Goal: Find specific page/section: Find specific page/section

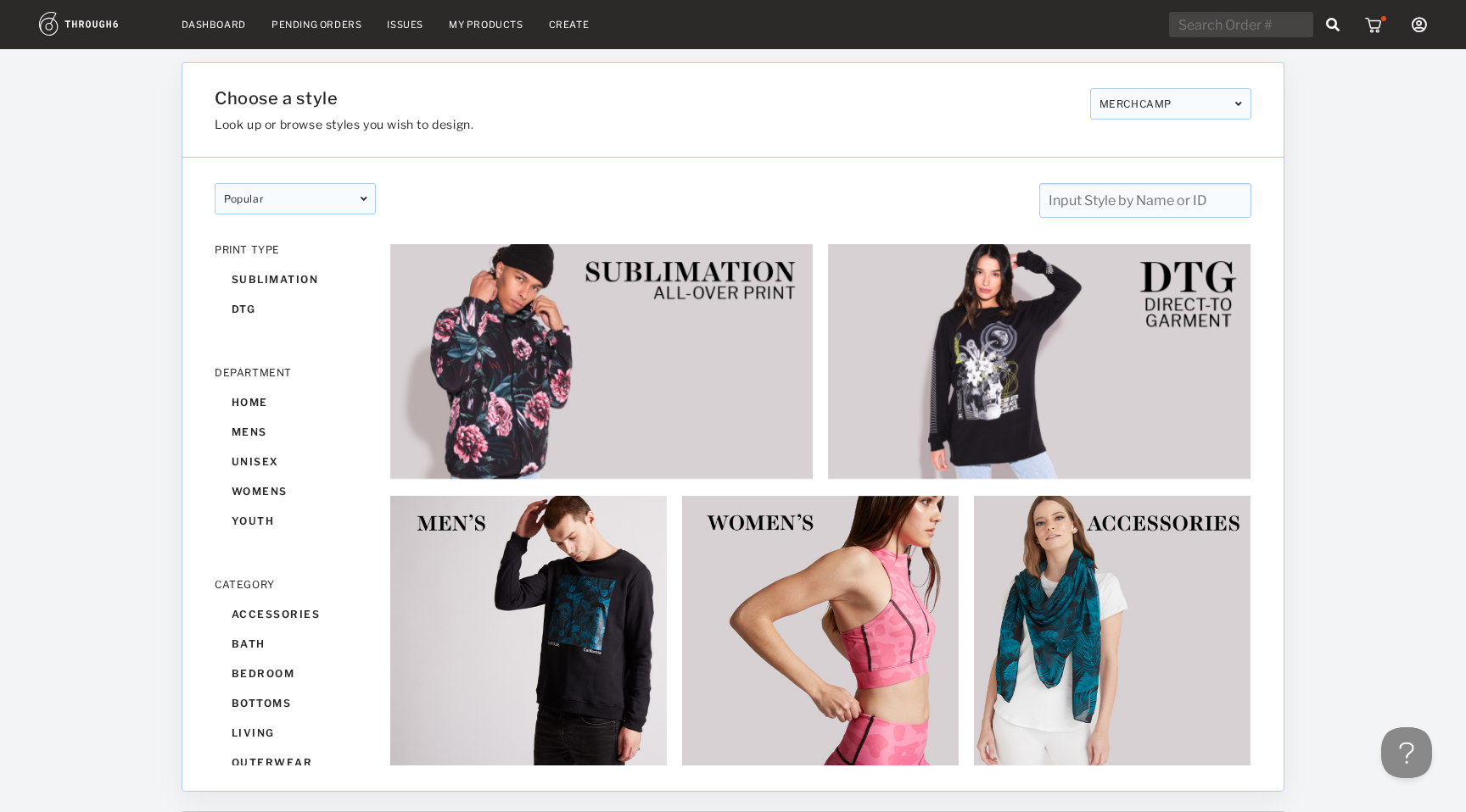
click at [190, 24] on link "Dashboard" at bounding box center [213, 24] width 64 height 12
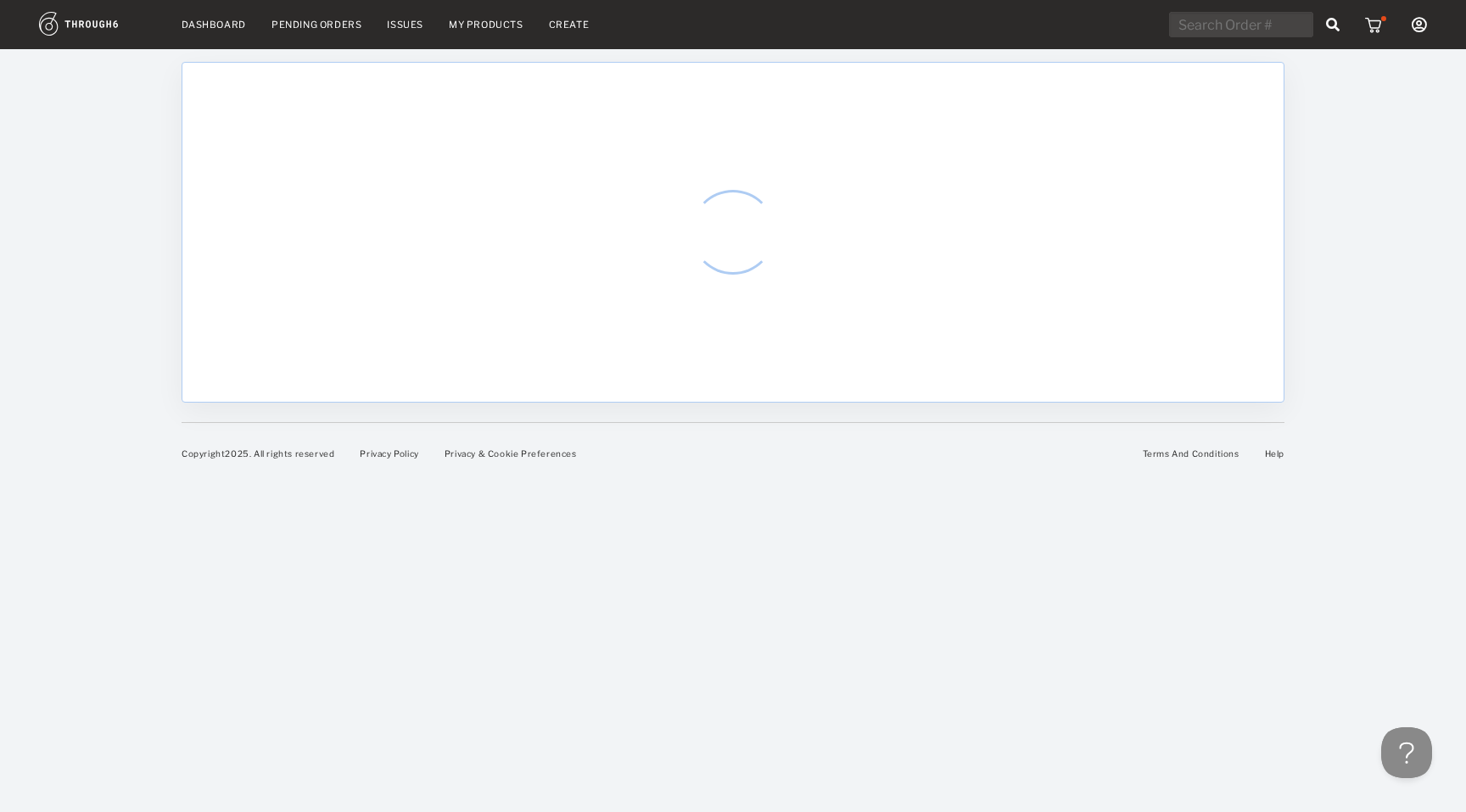
select select "8"
select select "2025"
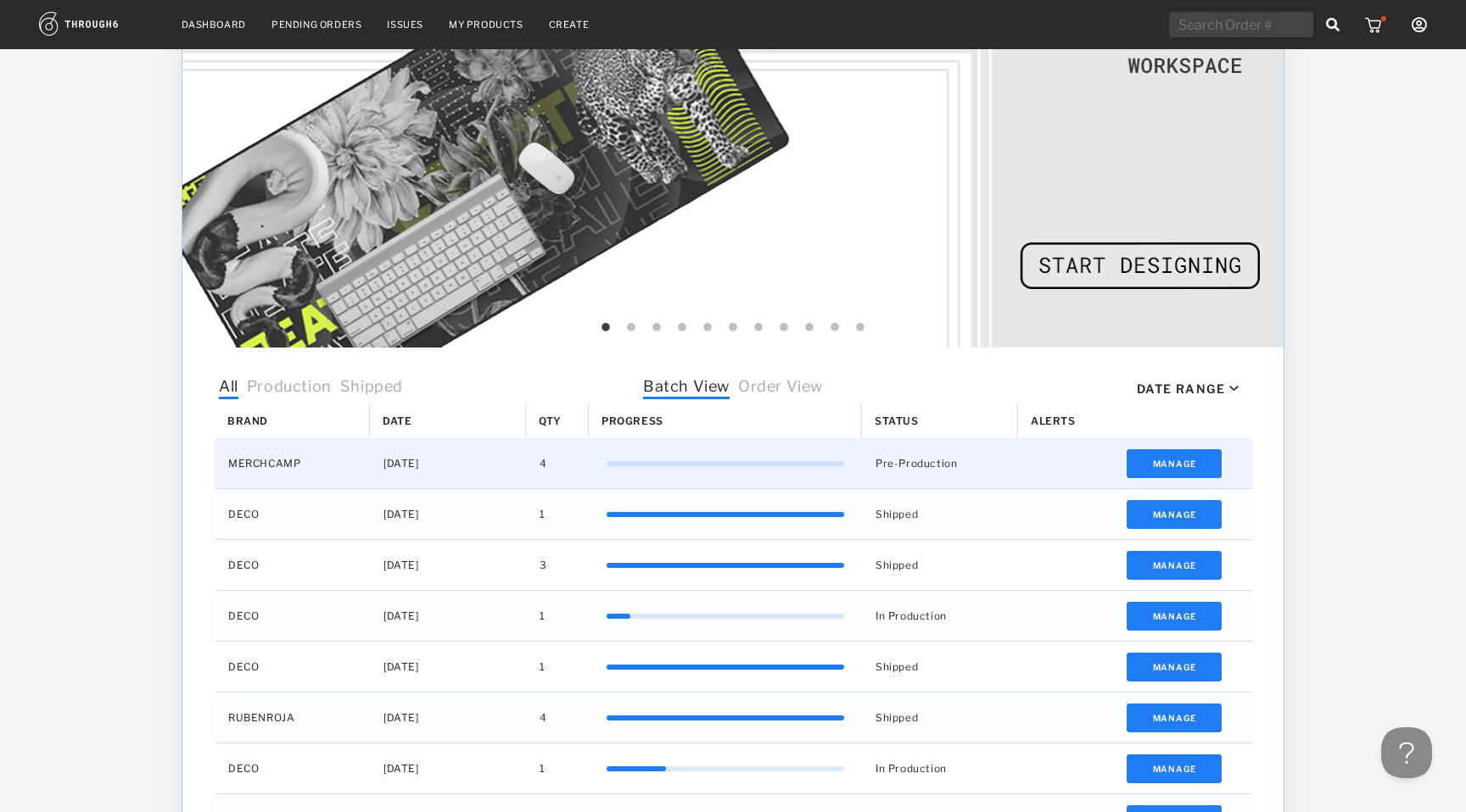
scroll to position [196, 0]
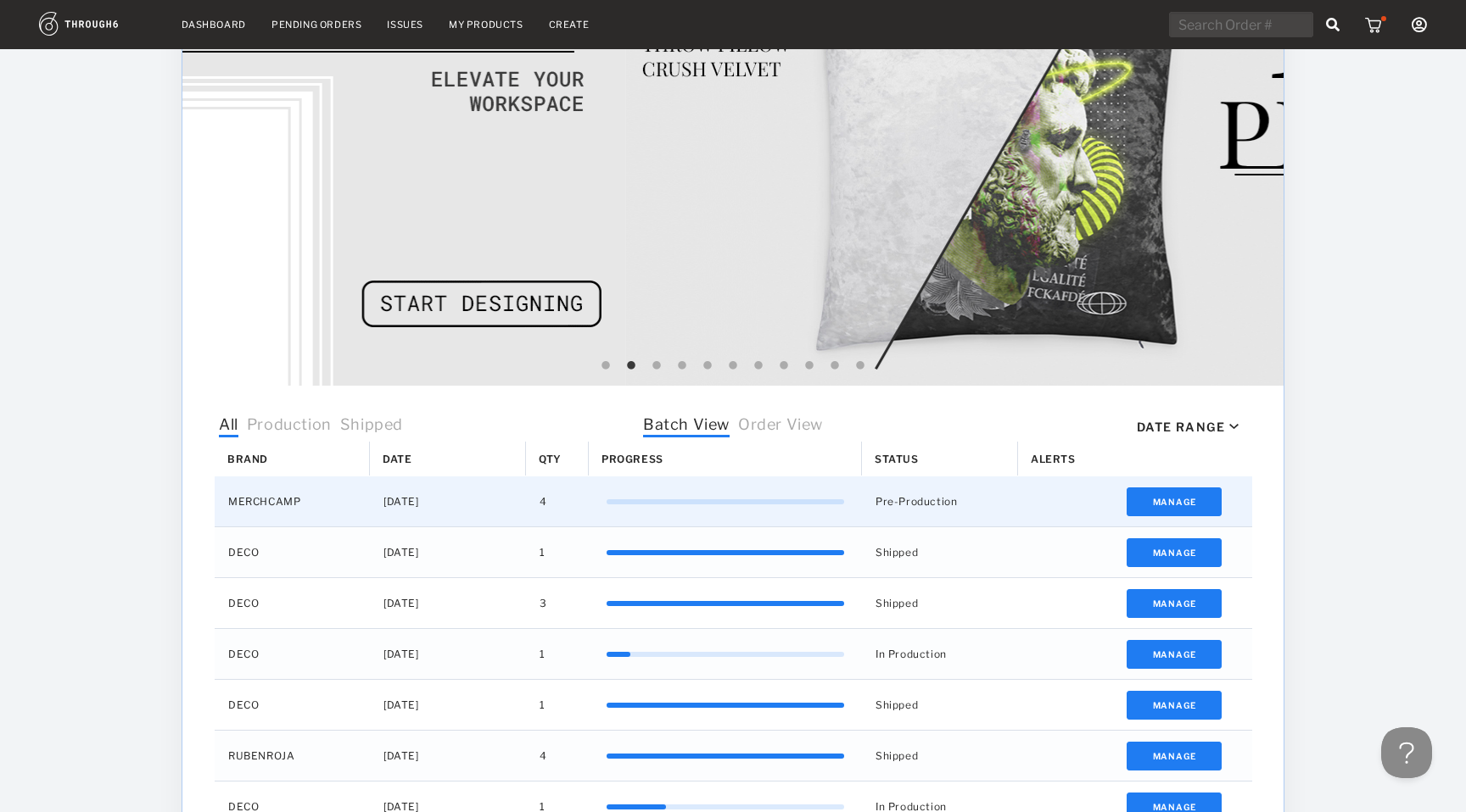
click at [1031, 516] on div "Press SPACE to select this row." at bounding box center [1058, 501] width 78 height 50
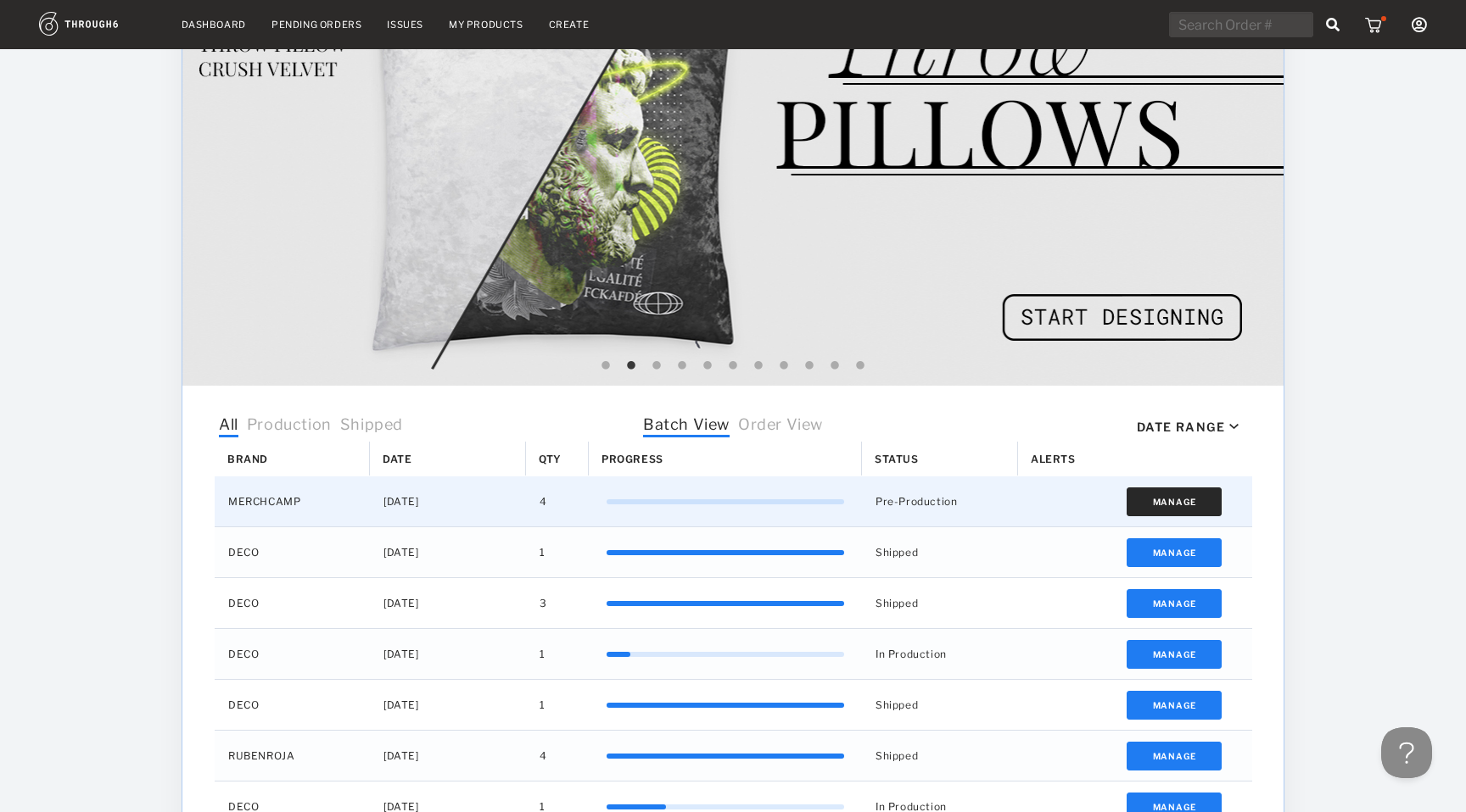
click at [1154, 497] on button "Manage" at bounding box center [1175, 502] width 96 height 29
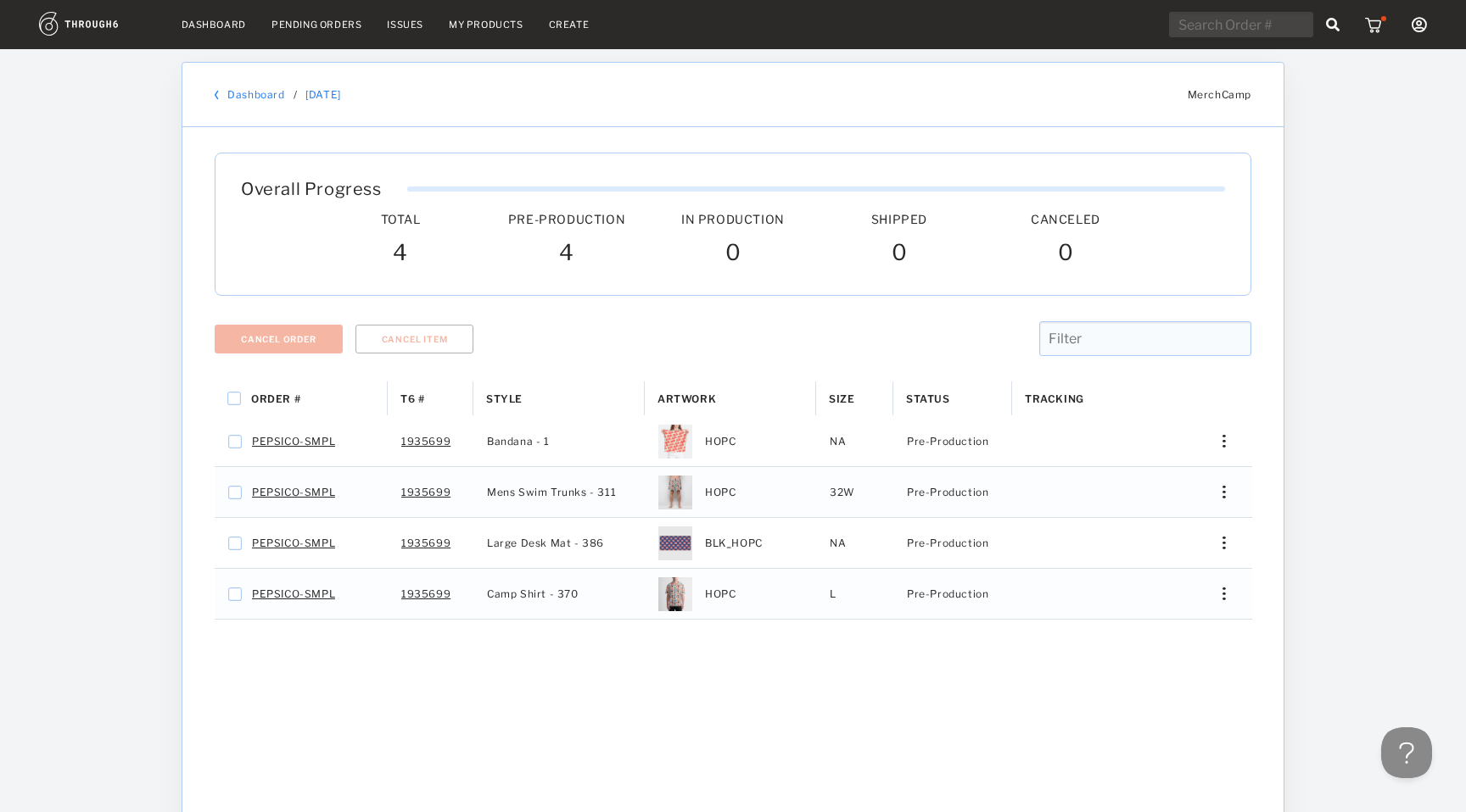
click at [220, 26] on link "Dashboard" at bounding box center [213, 24] width 64 height 12
click at [229, 89] on link "Dashboard" at bounding box center [255, 94] width 57 height 13
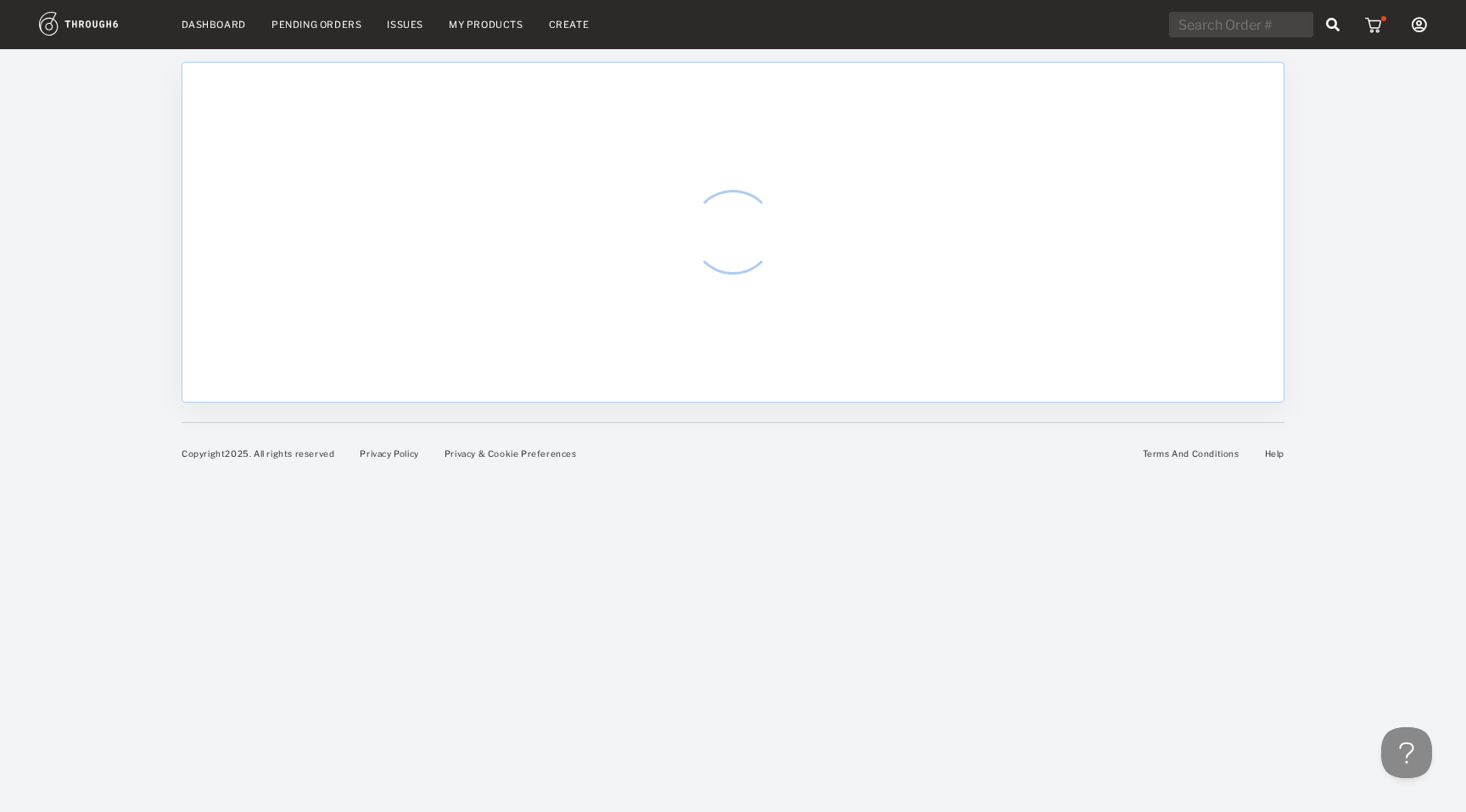
select select "8"
select select "2025"
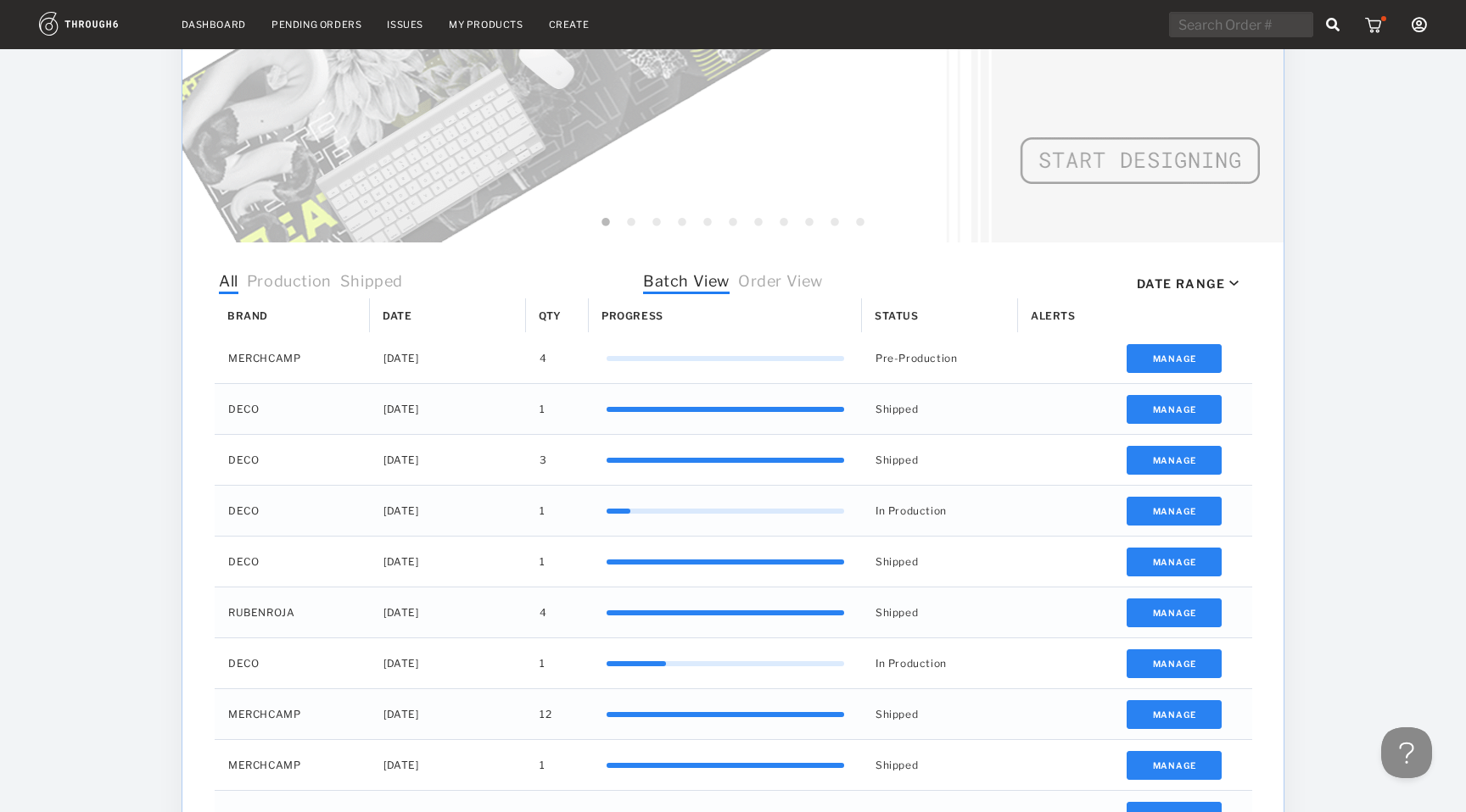
scroll to position [367, 0]
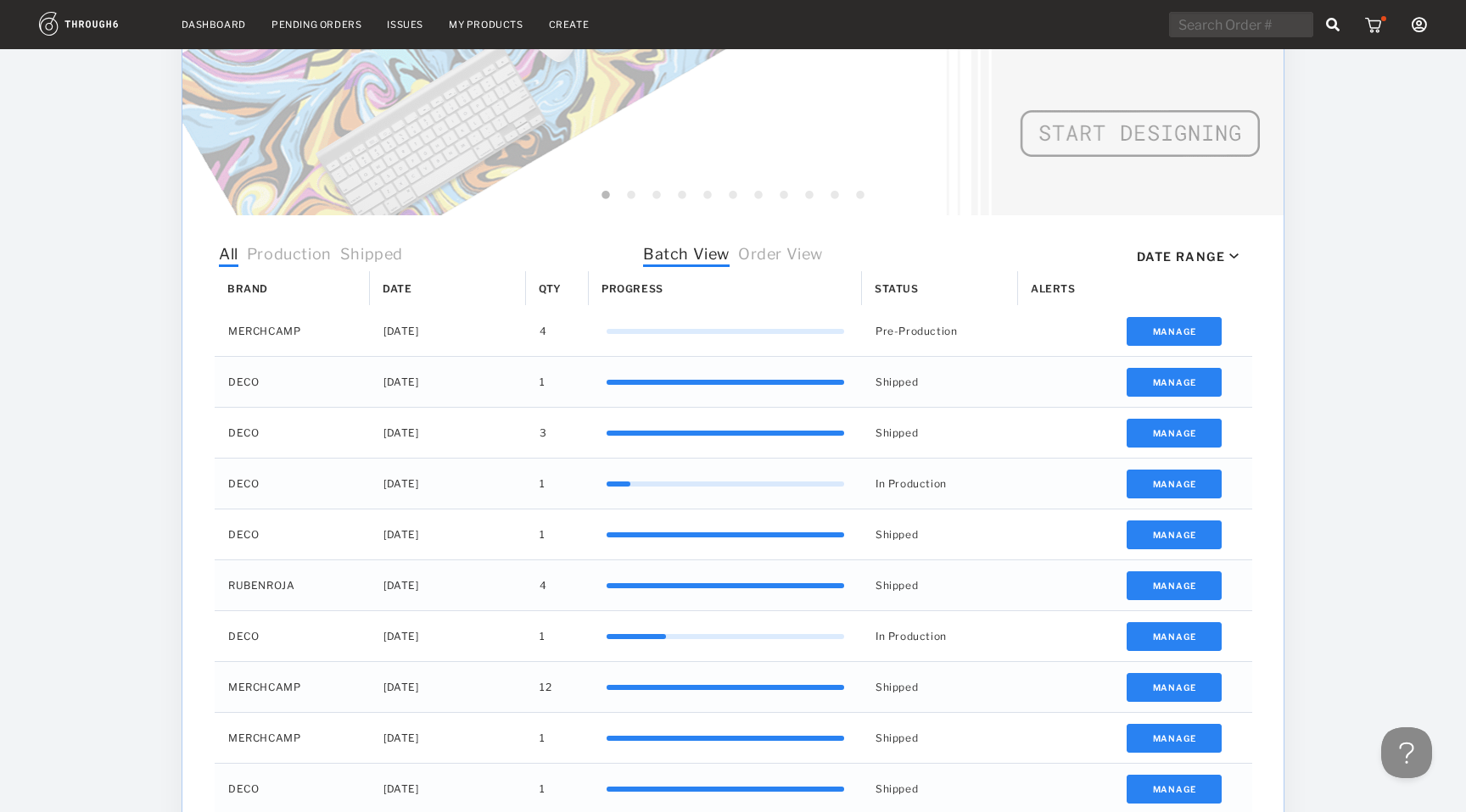
click at [771, 254] on span "Order View" at bounding box center [780, 256] width 84 height 22
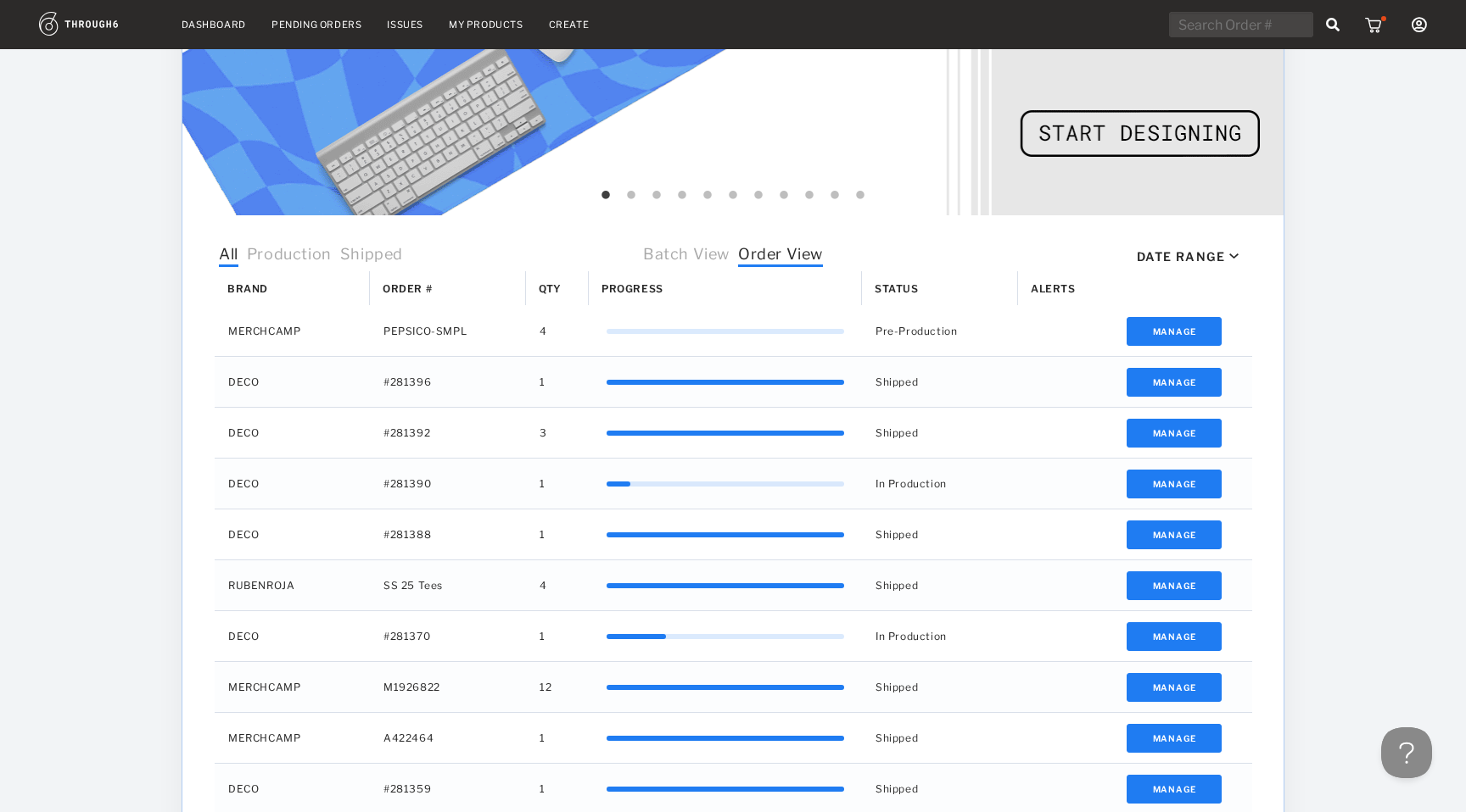
click at [698, 266] on span "Batch View" at bounding box center [685, 256] width 86 height 22
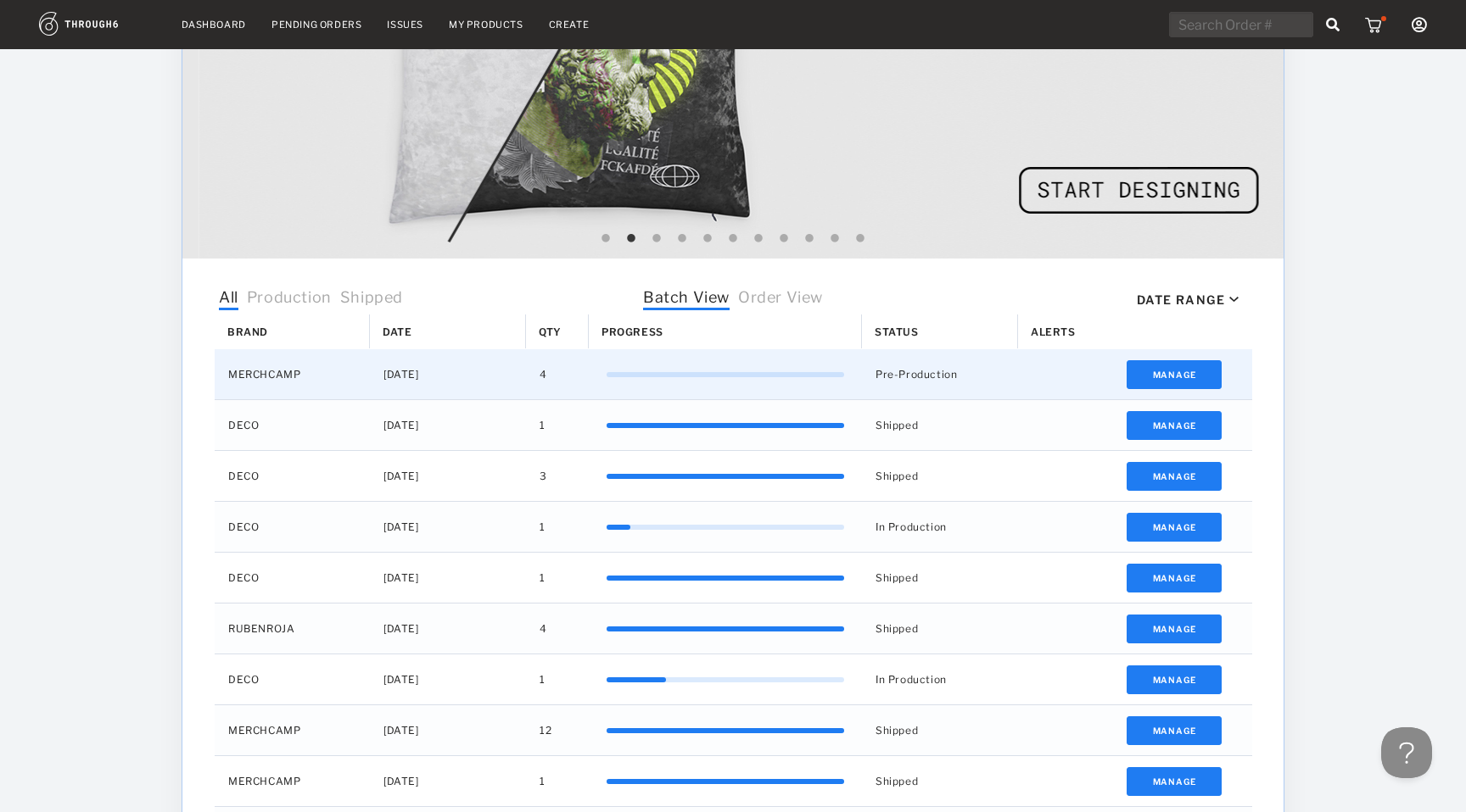
scroll to position [533, 0]
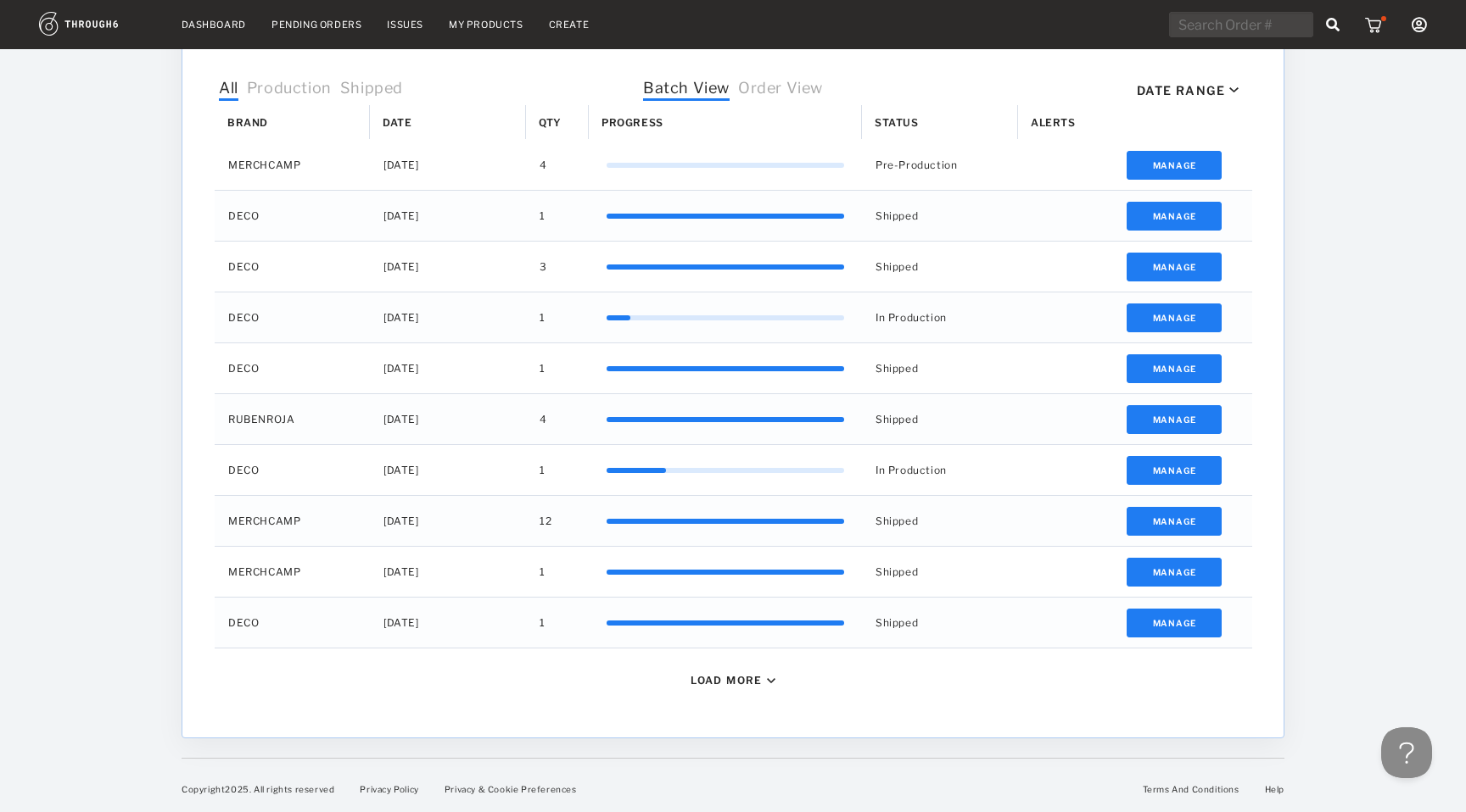
click at [763, 678] on div "Load More" at bounding box center [733, 680] width 84 height 13
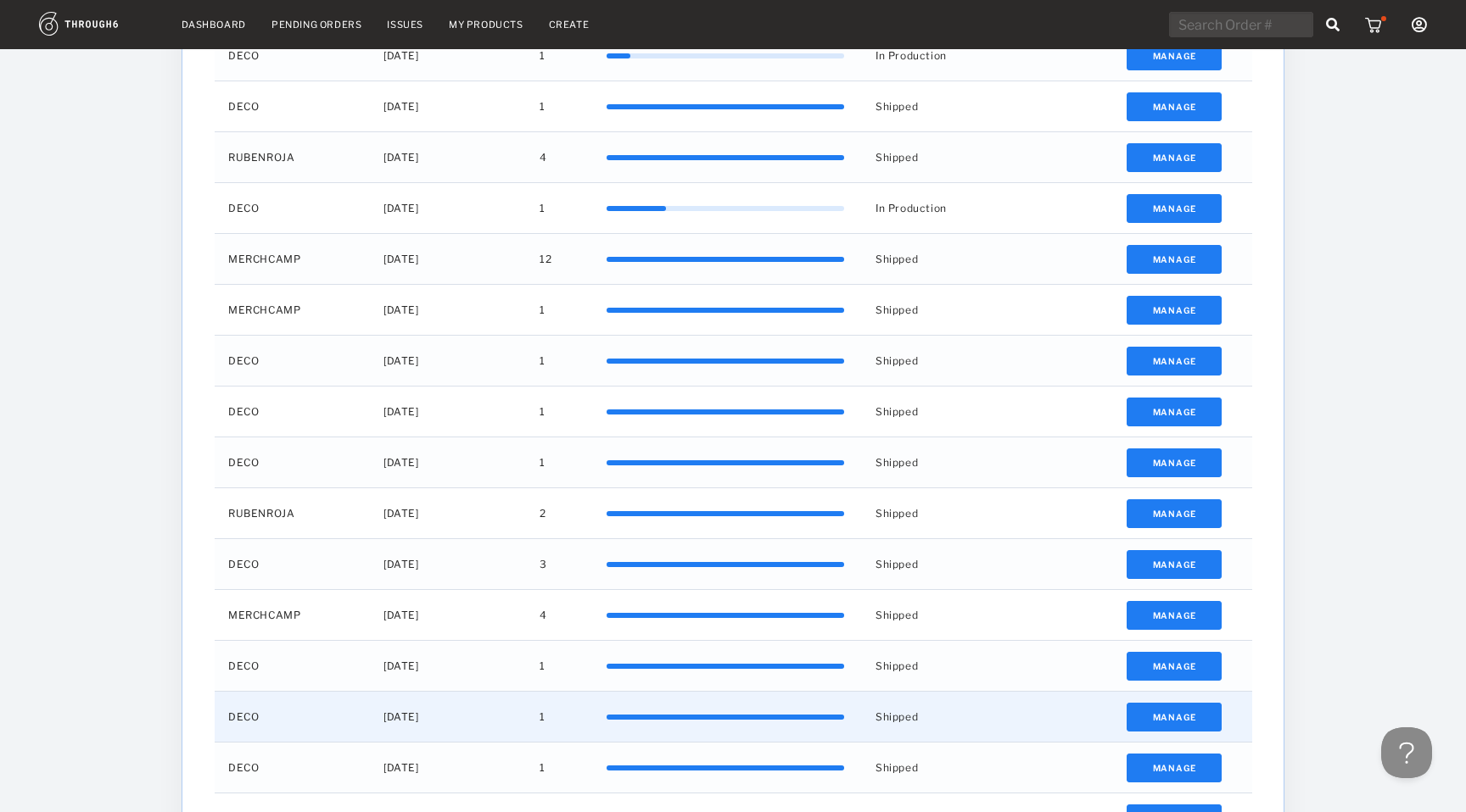
scroll to position [0, 0]
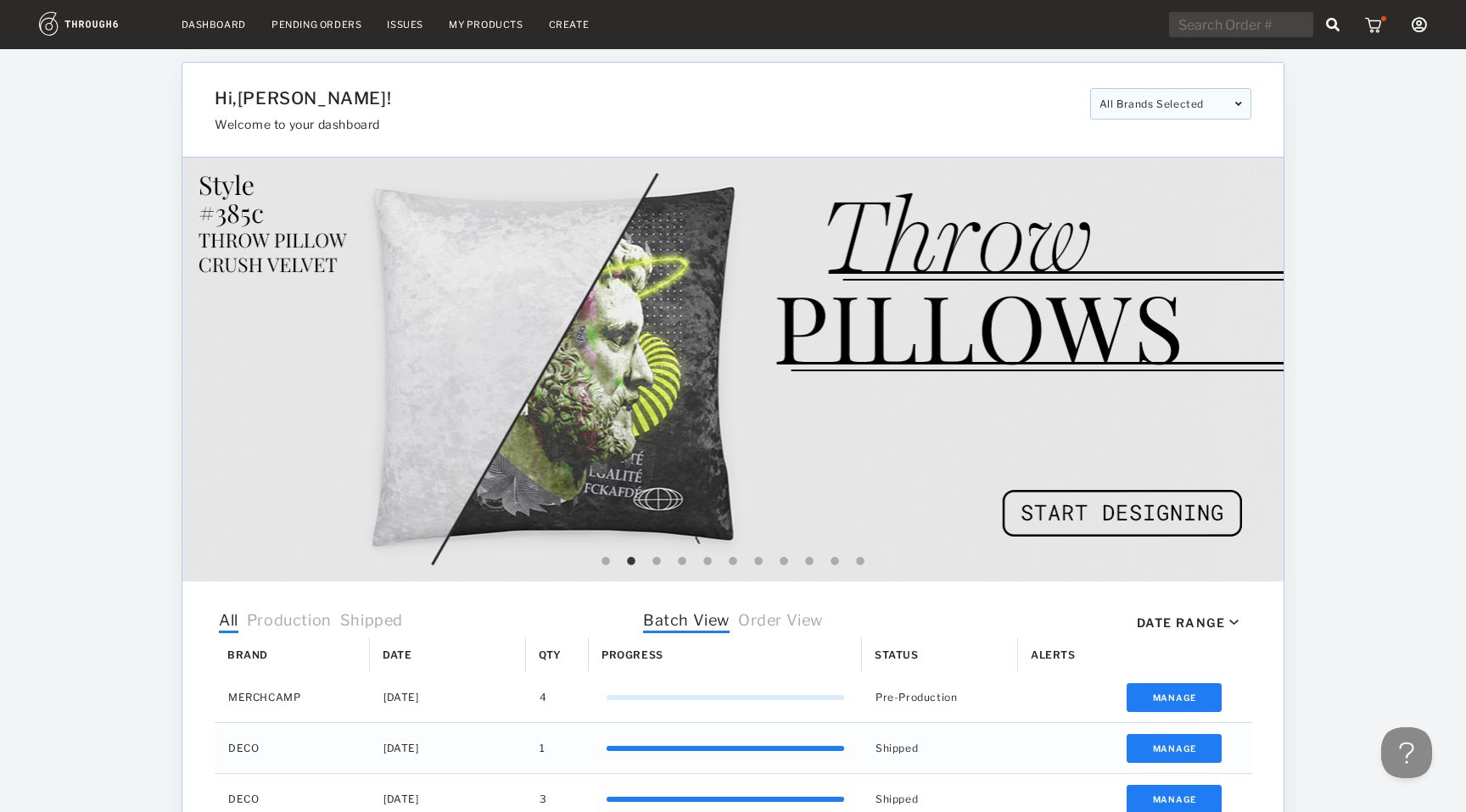
drag, startPoint x: 492, startPoint y: 117, endPoint x: 231, endPoint y: 43, distance: 271.3
click at [491, 117] on h3 "Welcome to your dashboard" at bounding box center [645, 124] width 862 height 15
